Goal: Navigation & Orientation: Go to known website

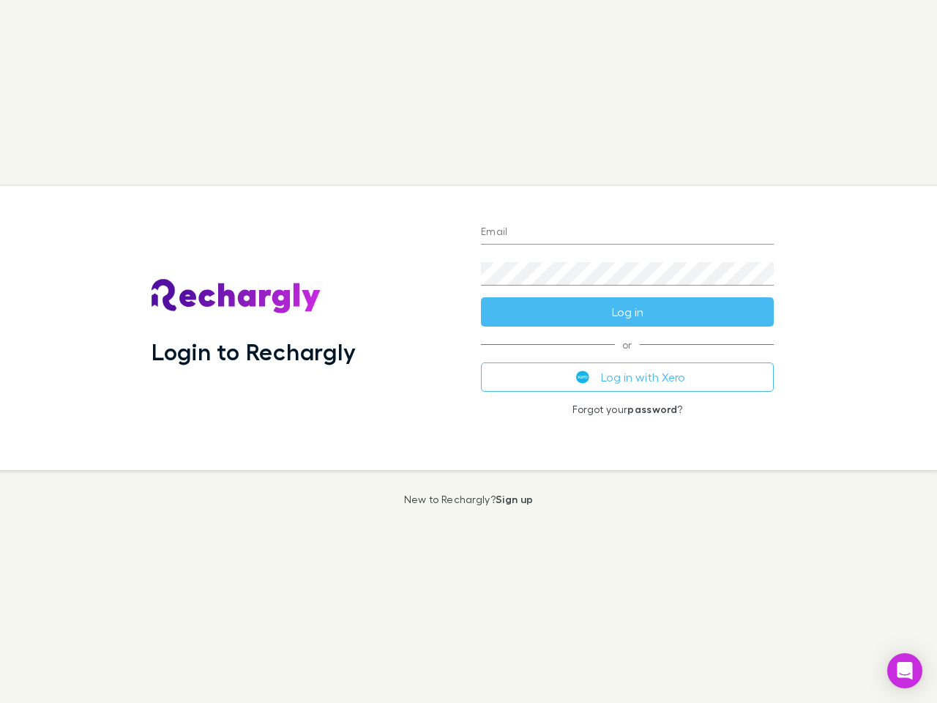
click at [469, 351] on div "Login to Rechargly" at bounding box center [304, 328] width 329 height 284
click at [627, 233] on input "Email" at bounding box center [627, 232] width 293 height 23
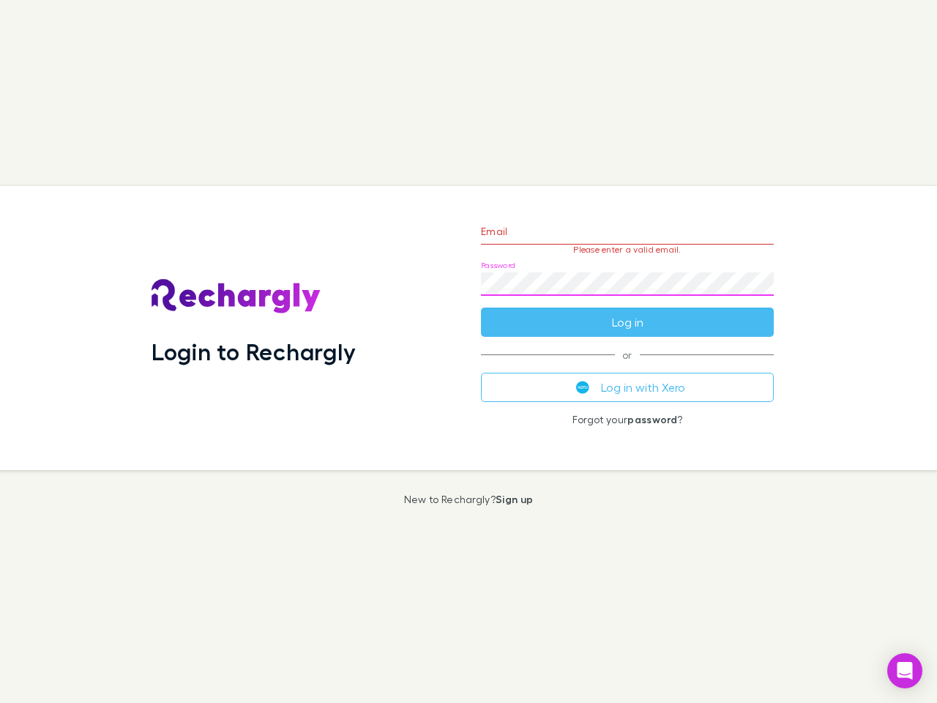
click at [627, 312] on form "Email Please enter a valid email. Password Log in" at bounding box center [627, 272] width 293 height 127
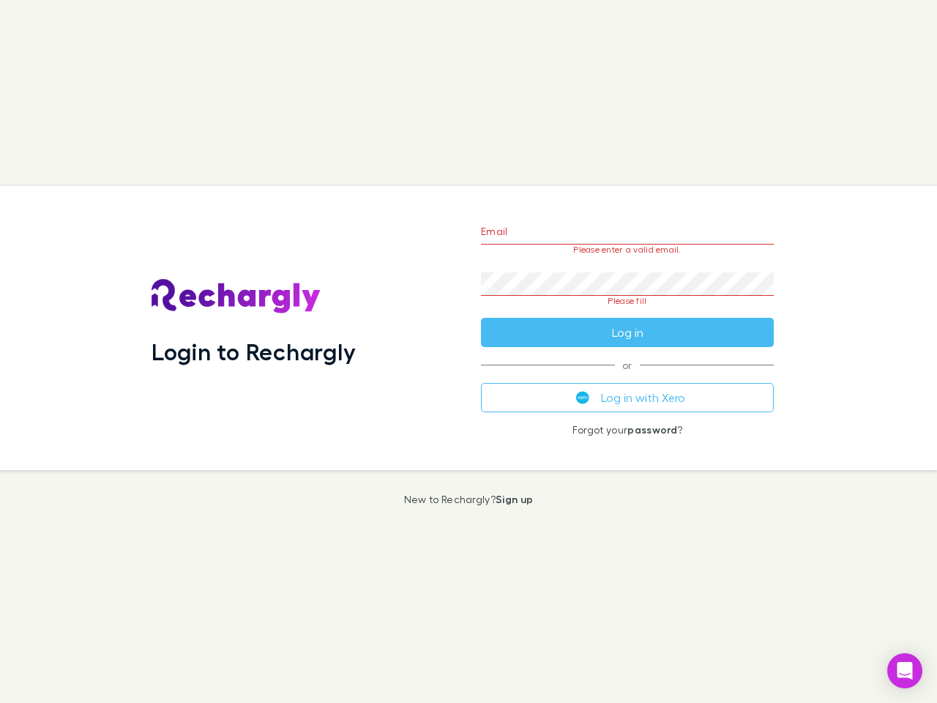
click at [627, 377] on div "Email Please enter a valid email. Password Please fill Log in or Log in with Xe…" at bounding box center [627, 328] width 316 height 284
click at [905, 671] on icon "Open Intercom Messenger" at bounding box center [905, 671] width 15 height 18
